Goal: Information Seeking & Learning: Learn about a topic

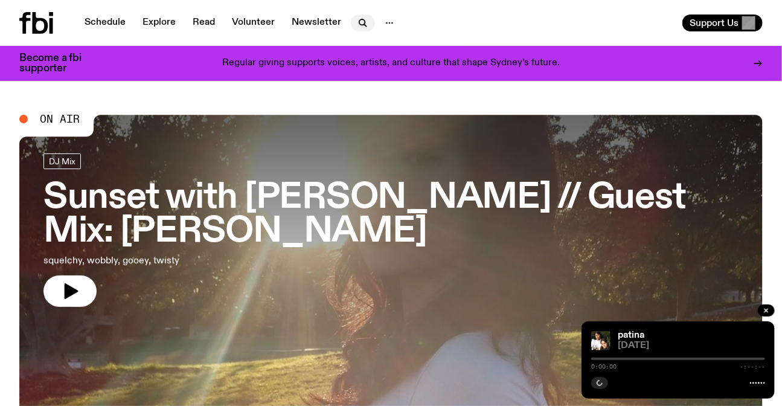
click at [362, 21] on icon "button" at bounding box center [363, 23] width 14 height 14
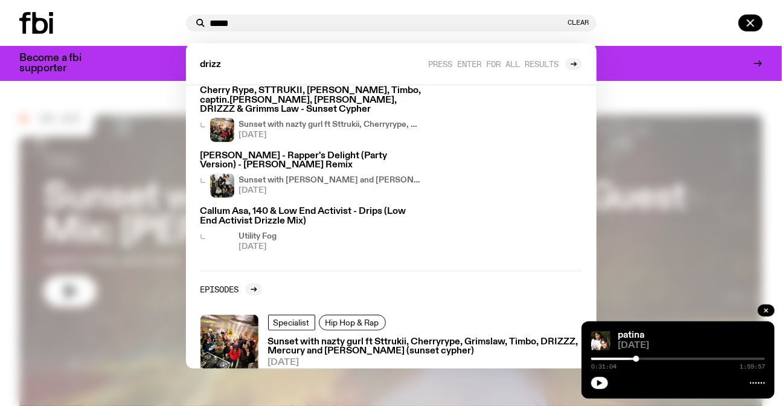
scroll to position [101, 0]
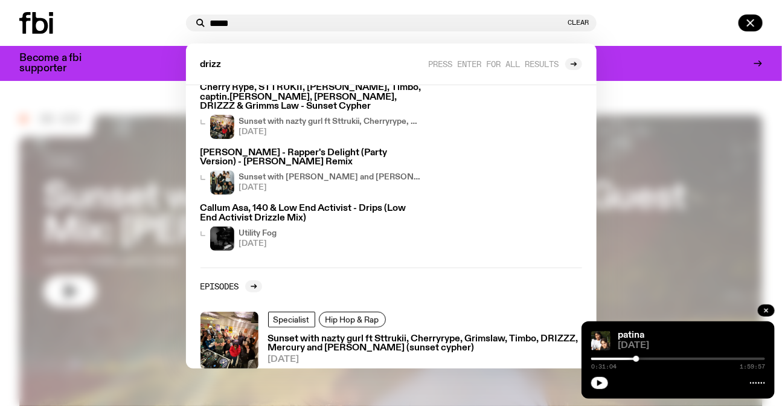
type input "*****"
click at [651, 20] on div at bounding box center [683, 22] width 162 height 17
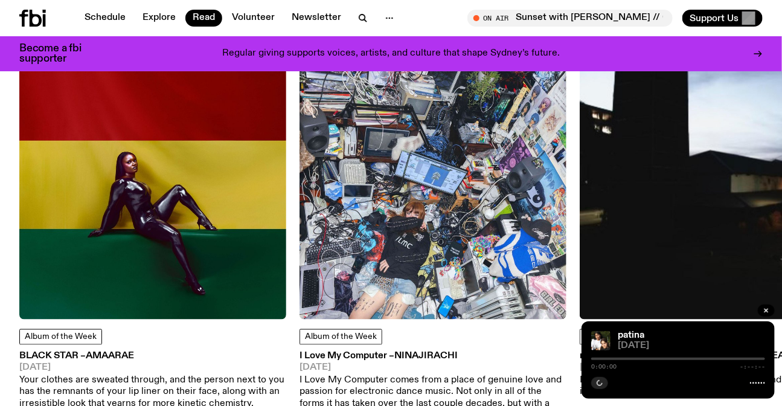
scroll to position [594, 0]
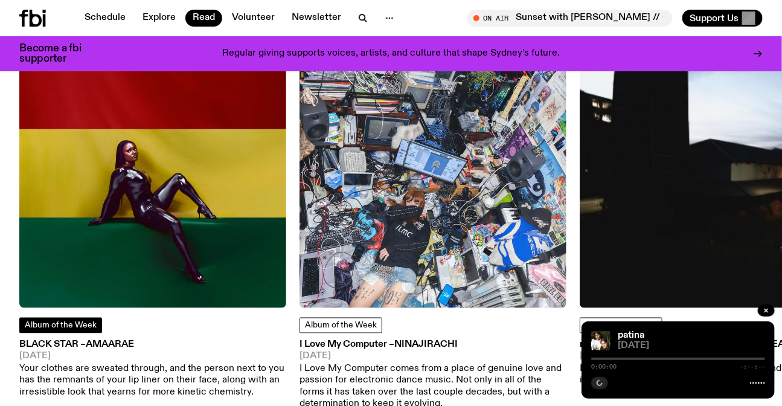
click at [82, 330] on link "Album of the Week" at bounding box center [60, 326] width 83 height 16
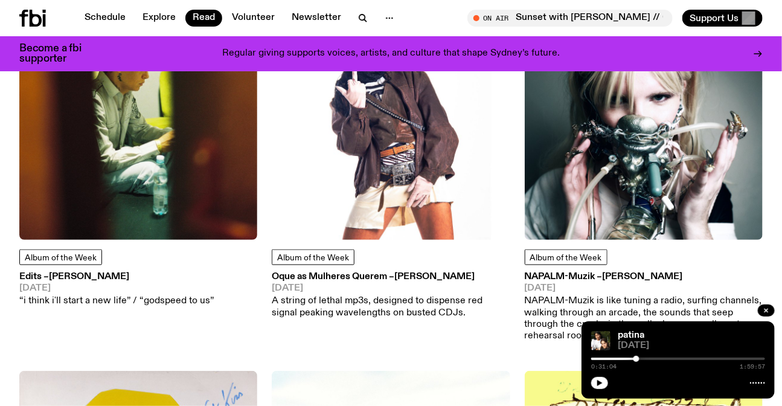
scroll to position [489, 0]
